Goal: Share content

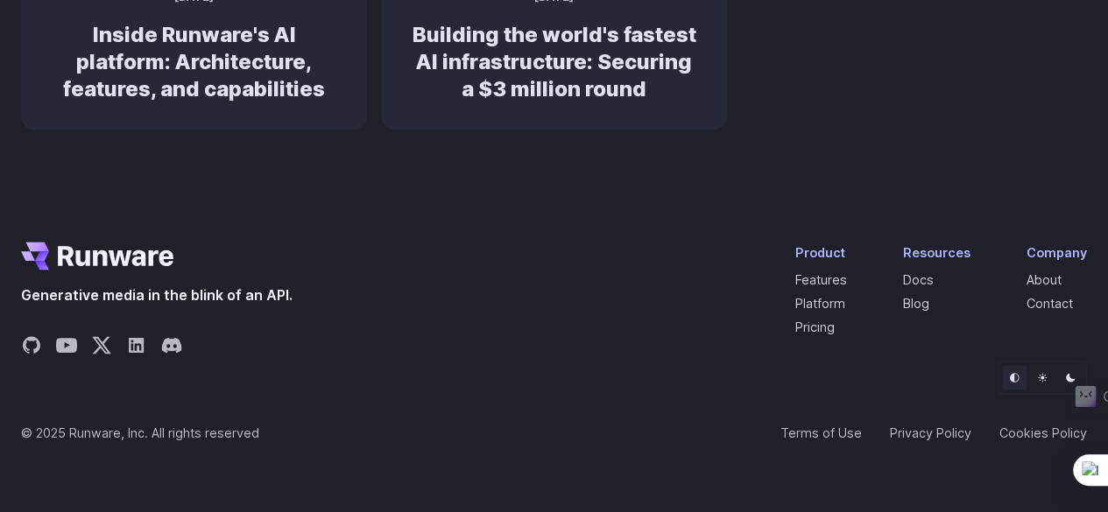
scroll to position [1668, 0]
click at [144, 342] on icon "Share on LinkedIn" at bounding box center [136, 344] width 15 height 15
